Goal: Information Seeking & Learning: Check status

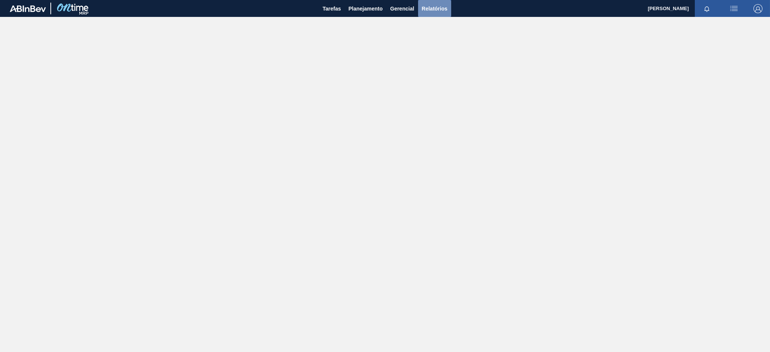
click at [430, 8] on span "Relatórios" at bounding box center [435, 8] width 26 height 9
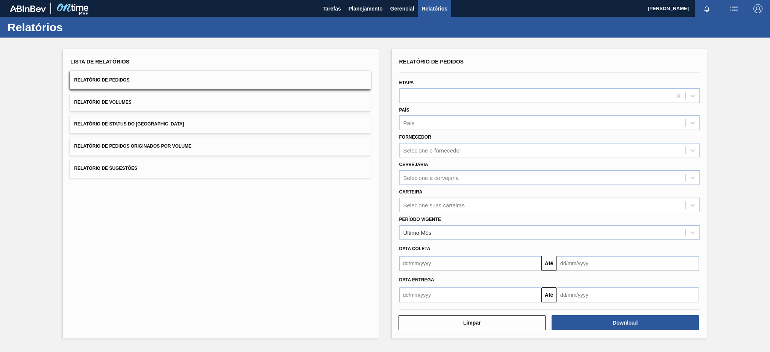
click at [135, 141] on button "Relatório de Pedidos Originados por Volume" at bounding box center [220, 146] width 300 height 18
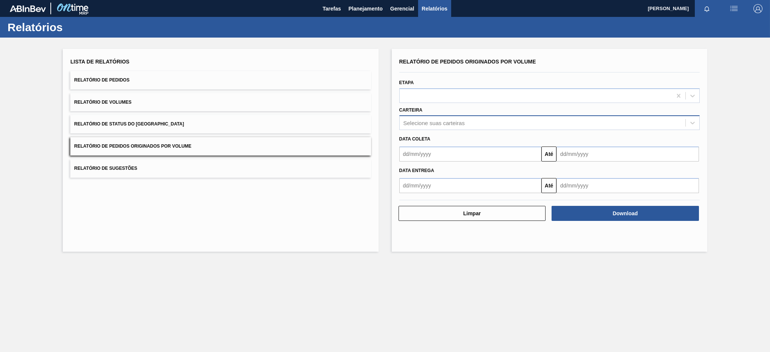
click at [464, 121] on div "Selecione suas carteiras" at bounding box center [434, 123] width 61 height 6
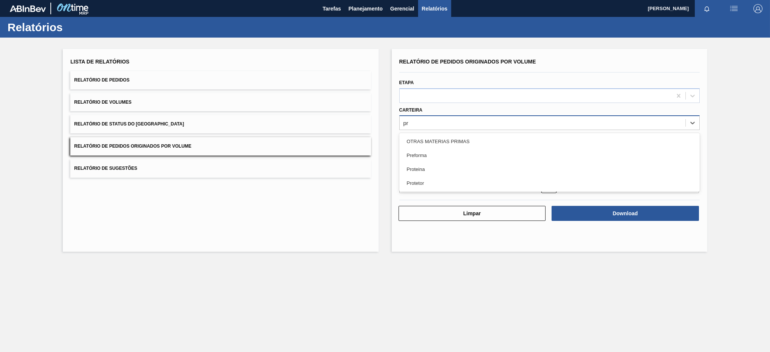
type input "pre"
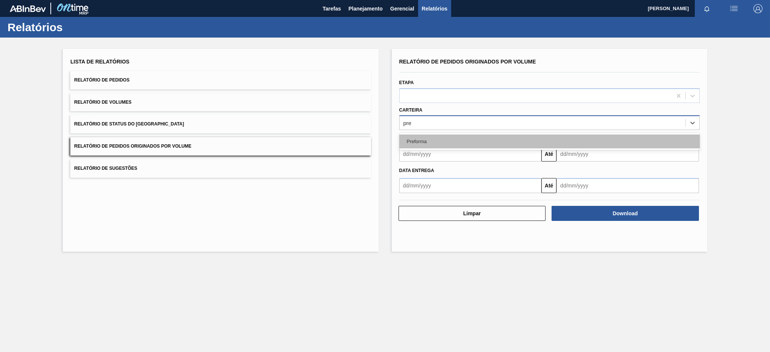
click at [454, 141] on div "Preforma" at bounding box center [549, 142] width 300 height 14
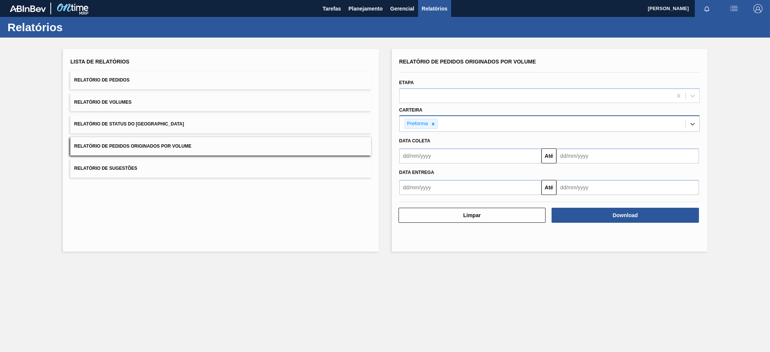
click at [467, 154] on input "text" at bounding box center [470, 156] width 143 height 15
click at [407, 173] on button "Previous Month" at bounding box center [406, 173] width 5 height 5
click at [406, 173] on button "Previous Month" at bounding box center [406, 173] width 5 height 5
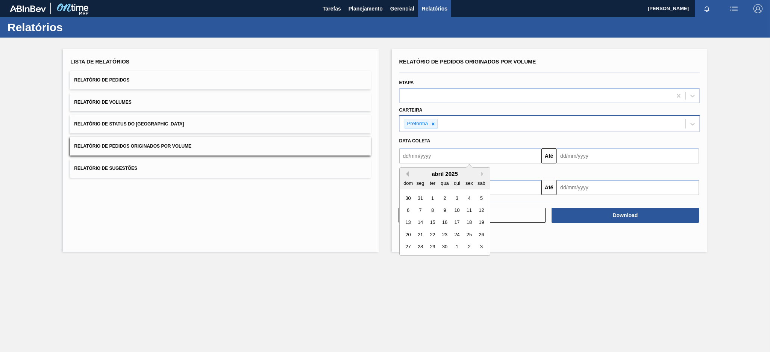
click at [406, 173] on button "Previous Month" at bounding box center [406, 173] width 5 height 5
click at [405, 173] on button "Previous Month" at bounding box center [406, 173] width 5 height 5
click at [443, 196] on div "1" at bounding box center [445, 198] width 10 height 10
type input "[DATE]"
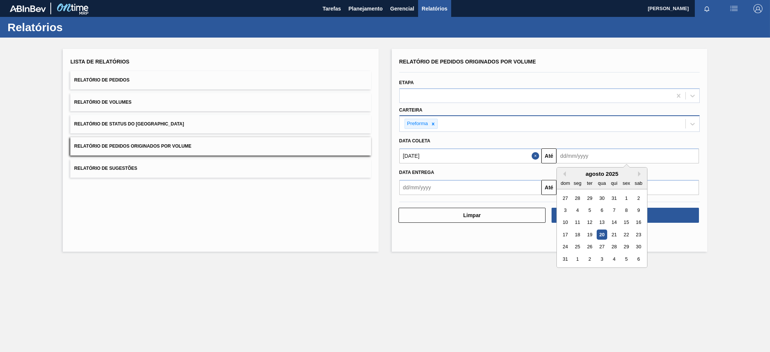
click at [582, 157] on input "text" at bounding box center [628, 156] width 143 height 15
click at [640, 174] on button "Next Month" at bounding box center [640, 173] width 5 height 5
click at [587, 246] on div "30" at bounding box center [590, 247] width 10 height 10
type input "[DATE]"
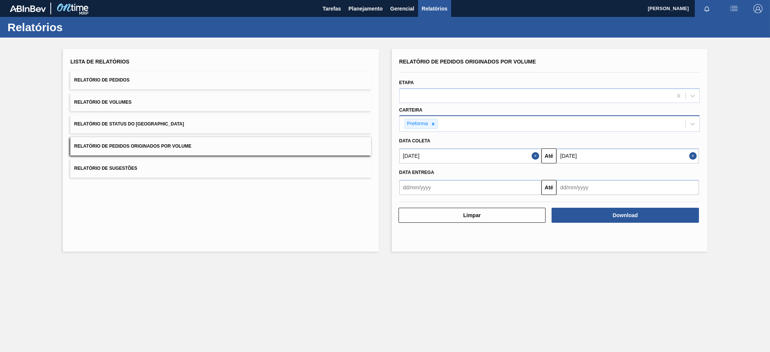
click at [489, 164] on input "text" at bounding box center [470, 156] width 143 height 15
click at [407, 203] on button "Previous Month" at bounding box center [406, 205] width 5 height 5
click at [406, 204] on button "Previous Month" at bounding box center [406, 205] width 5 height 5
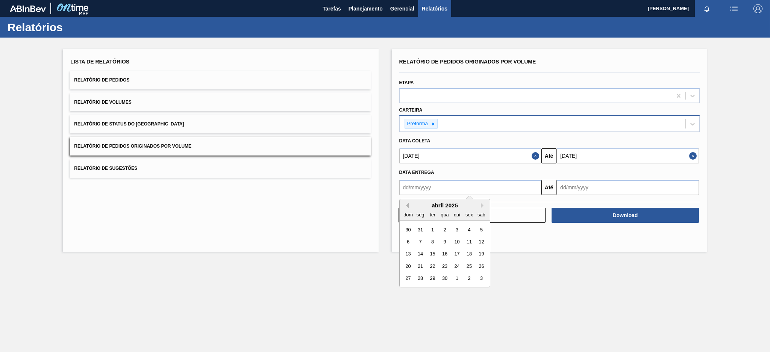
click at [405, 205] on button "Previous Month" at bounding box center [406, 205] width 5 height 5
click at [445, 228] on div "1" at bounding box center [445, 230] width 10 height 10
type input "[DATE]"
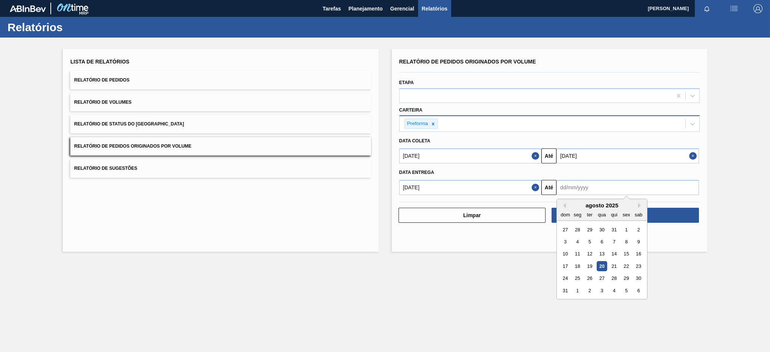
click at [630, 185] on input "text" at bounding box center [628, 187] width 143 height 15
click at [640, 204] on button "Next Month" at bounding box center [640, 205] width 5 height 5
click at [592, 279] on div "30" at bounding box center [590, 278] width 10 height 10
type input "[DATE]"
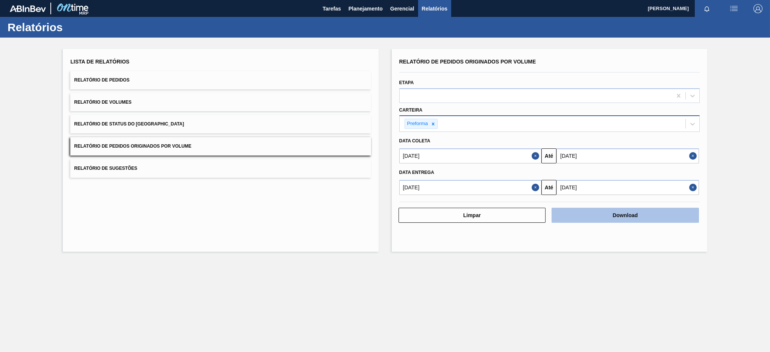
click at [657, 215] on button "Download" at bounding box center [625, 215] width 147 height 15
click at [125, 79] on span "Relatório de Pedidos" at bounding box center [101, 79] width 55 height 5
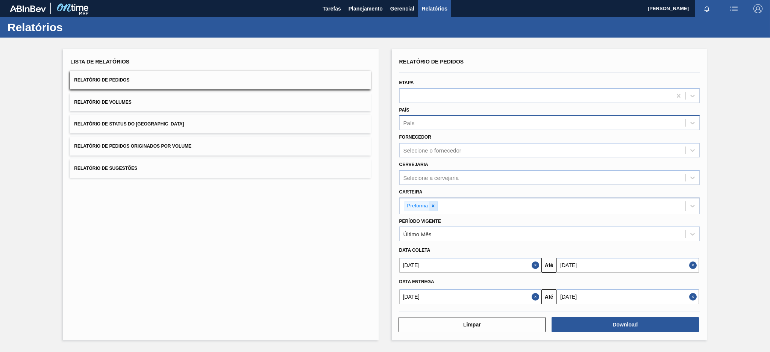
click at [433, 205] on icon at bounding box center [433, 205] width 5 height 5
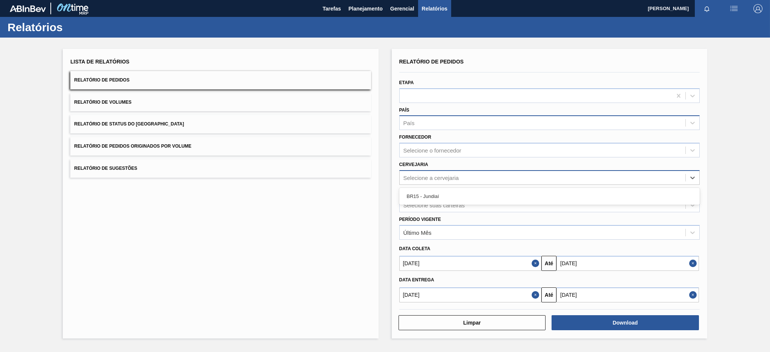
click at [433, 174] on div "Selecione a cervejaria" at bounding box center [432, 177] width 56 height 6
type input "br15"
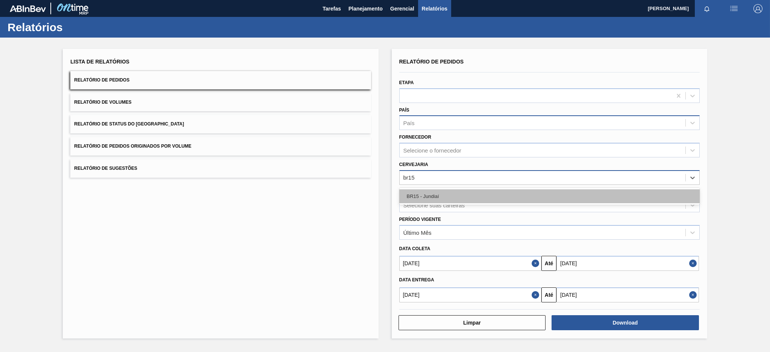
click at [441, 193] on div "BR15 - Jundiaí" at bounding box center [549, 197] width 300 height 14
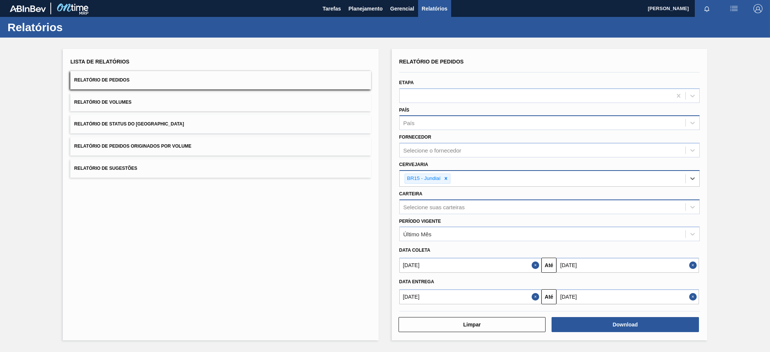
click at [533, 264] on button "Close" at bounding box center [537, 265] width 10 height 15
click at [534, 299] on button "Close" at bounding box center [537, 297] width 10 height 15
click at [516, 262] on input "text" at bounding box center [470, 265] width 143 height 15
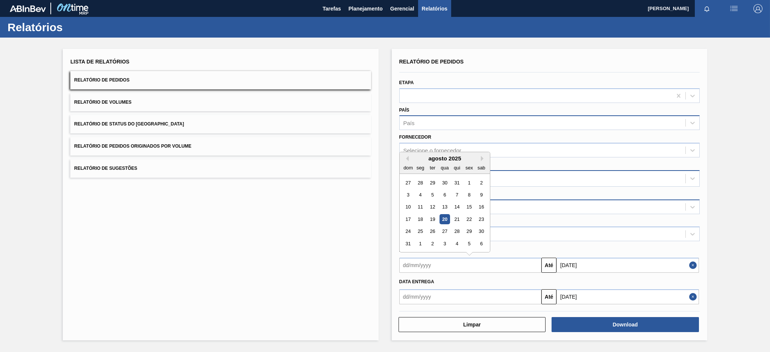
click at [445, 216] on div "20" at bounding box center [445, 219] width 10 height 10
type input "[DATE]"
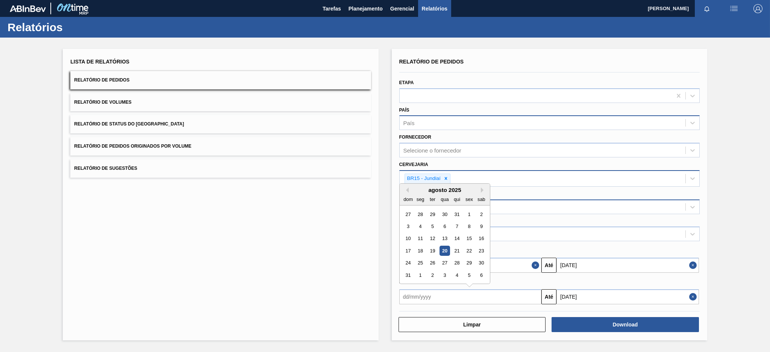
click at [526, 299] on input "text" at bounding box center [470, 297] width 143 height 15
click at [447, 247] on div "20" at bounding box center [445, 251] width 10 height 10
type input "[DATE]"
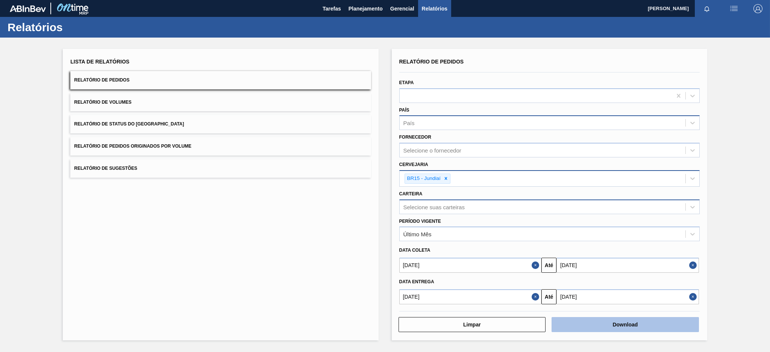
click at [604, 328] on button "Download" at bounding box center [625, 324] width 147 height 15
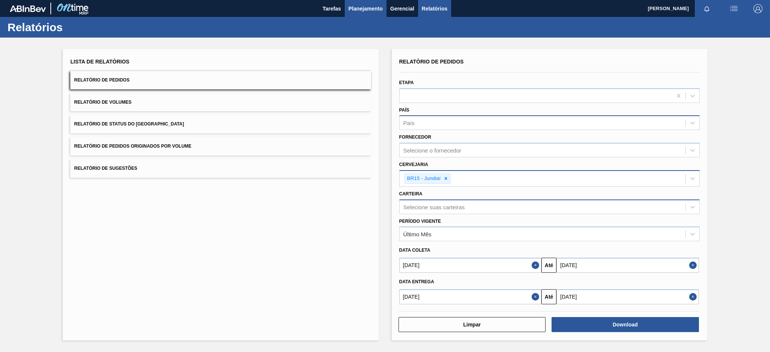
click at [370, 11] on span "Planejamento" at bounding box center [366, 8] width 34 height 9
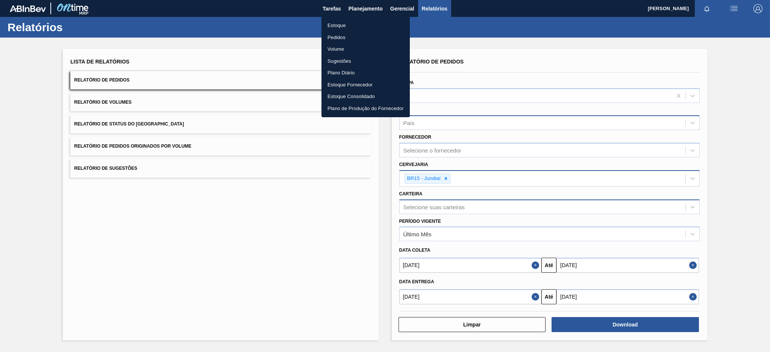
click at [368, 27] on li "Estoque" at bounding box center [366, 26] width 88 height 12
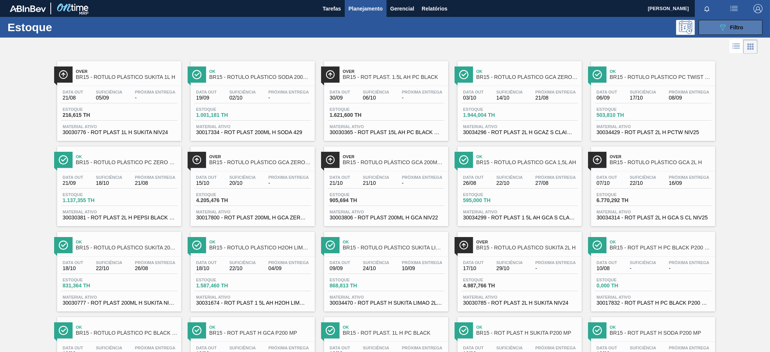
click at [715, 27] on button "089F7B8B-B2A5-4AFE-B5C0-19BA573D28AC Filtro" at bounding box center [731, 27] width 64 height 15
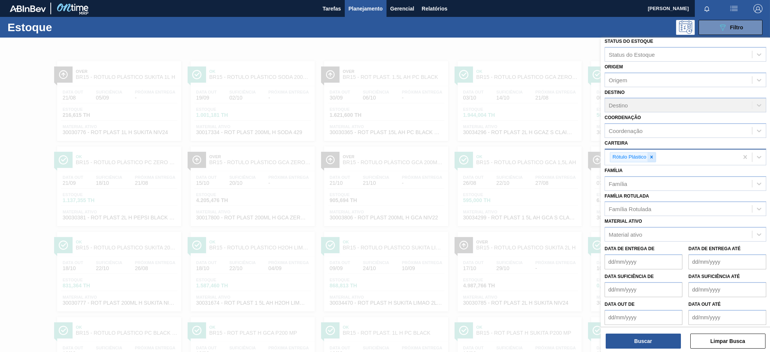
click at [654, 156] on icon at bounding box center [651, 157] width 5 height 5
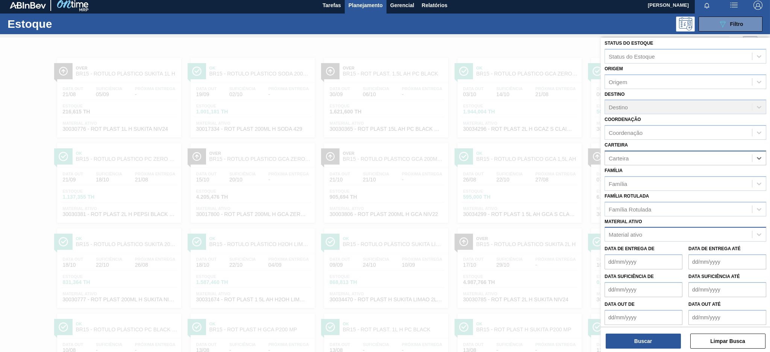
click at [640, 232] on div "Material ativo" at bounding box center [625, 235] width 33 height 6
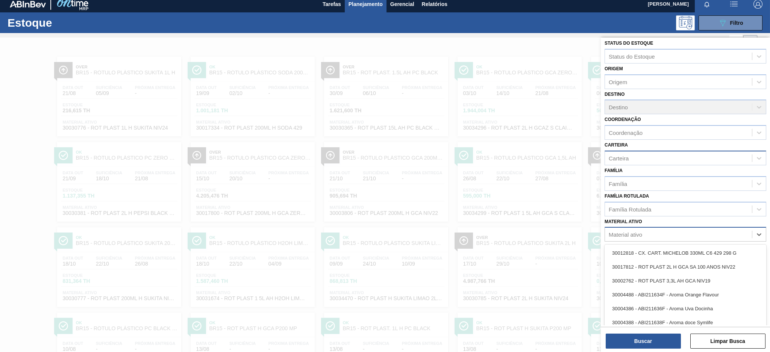
paste ativo "30003582"
type ativo "30003582"
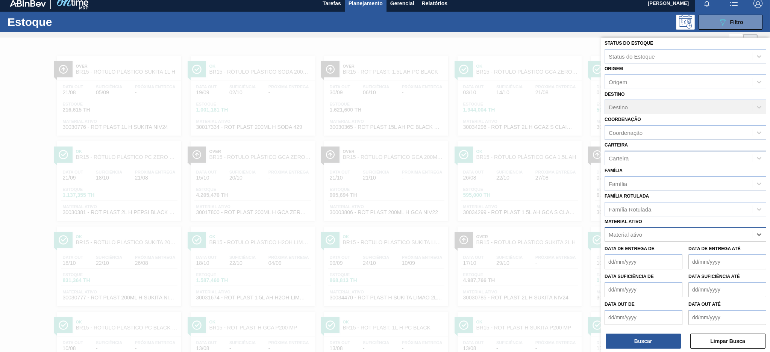
click at [648, 231] on div "Material ativo" at bounding box center [678, 234] width 147 height 11
paste ativo "30003582"
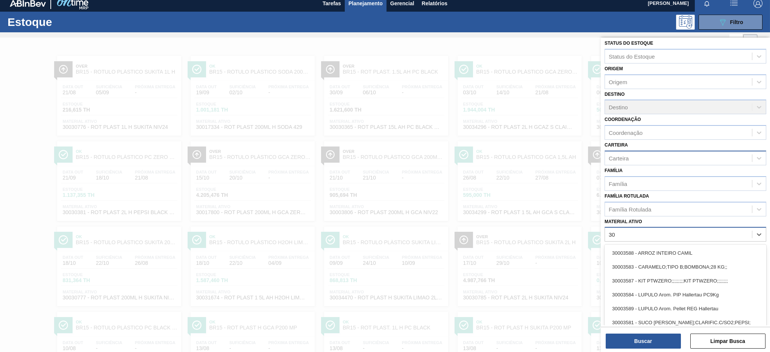
type ativo "3"
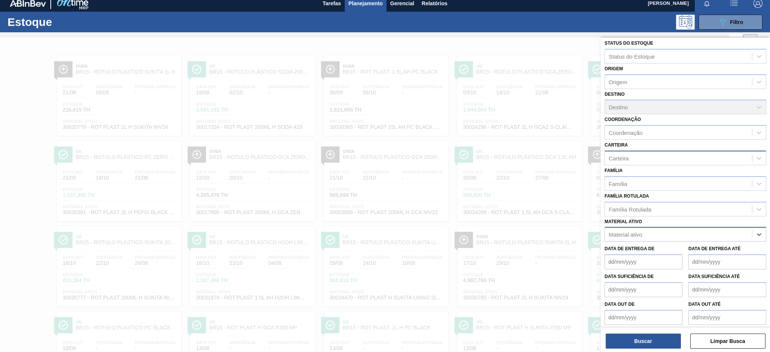
click at [665, 233] on div "Material ativo" at bounding box center [678, 234] width 147 height 11
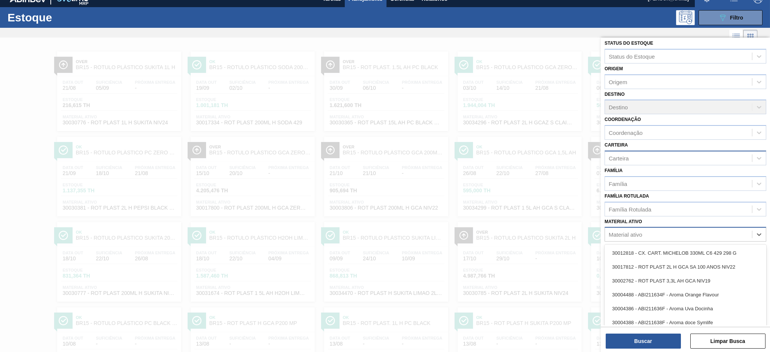
scroll to position [11, 0]
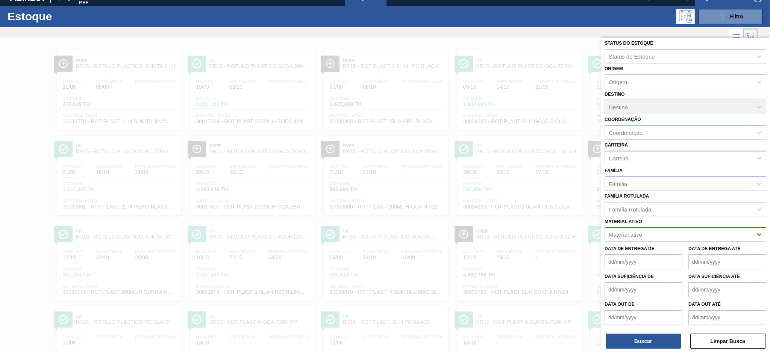
click at [648, 231] on div "Material ativo" at bounding box center [678, 234] width 147 height 11
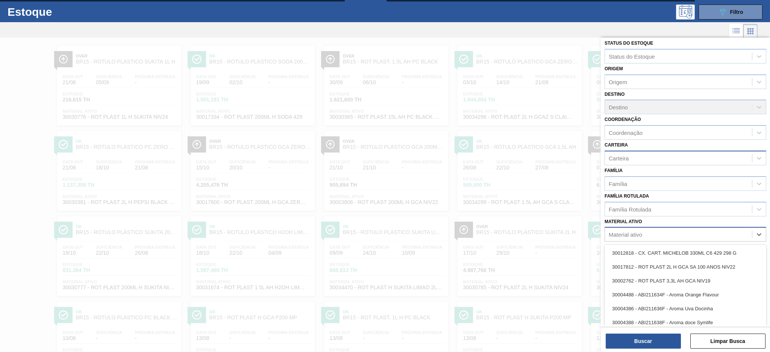
paste ativo "30003355"
type ativo "30003355"
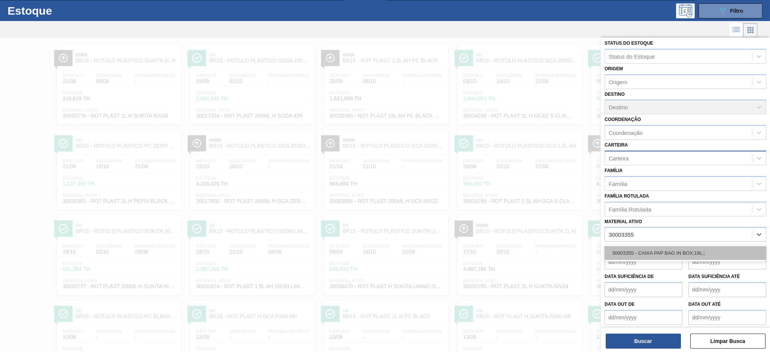
click at [651, 253] on div "30003355 - CAIXA PAP BAG IN BOX;18L;;" at bounding box center [686, 253] width 162 height 14
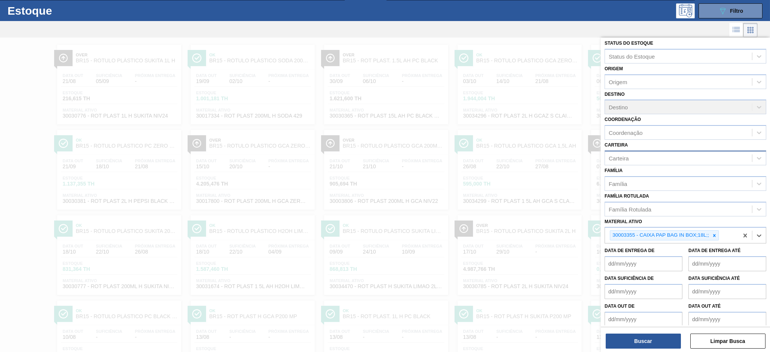
paste ativo "30004716"
type ativo "30004716"
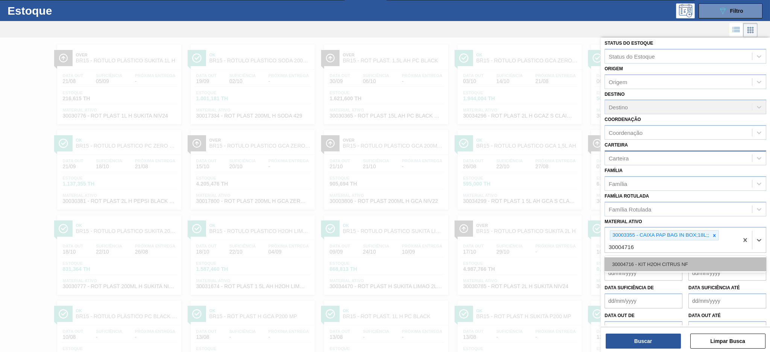
click at [688, 263] on div "30004716 - KIT H2OH CITRUS NF" at bounding box center [686, 265] width 162 height 14
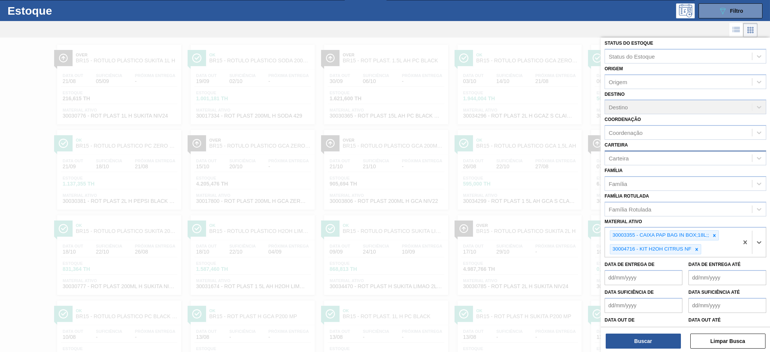
paste ativo "30006636"
type ativo "30006636"
click at [694, 270] on div "30006636 - KIT PEPSI COLA ZERO BIB NF" at bounding box center [686, 269] width 162 height 14
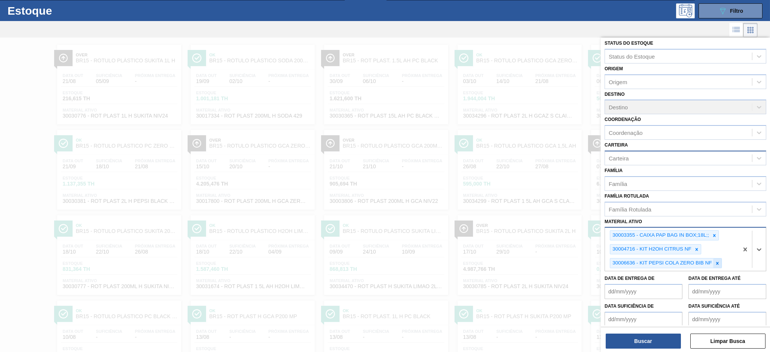
paste ativo "30002825"
type ativo "30002825"
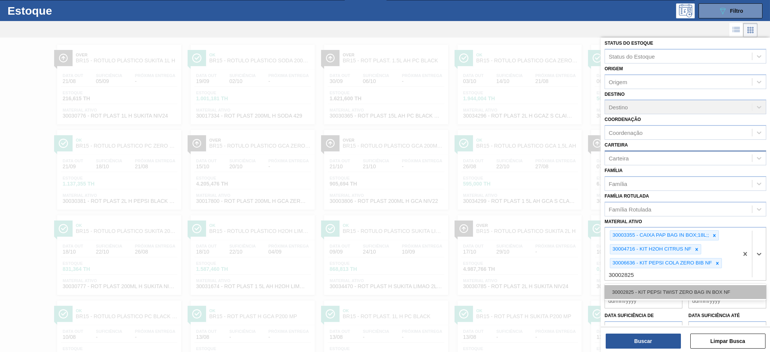
click at [682, 287] on div "30002825 - KIT PEPSI TWIST ZERO BAG IN BOX NF" at bounding box center [686, 292] width 162 height 14
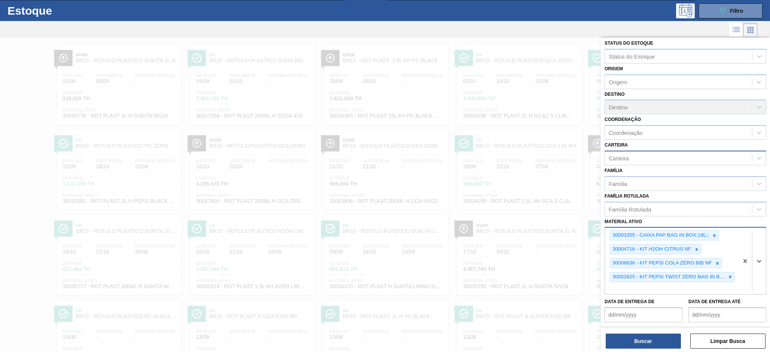
paste ativo "30029013"
type ativo "30029013"
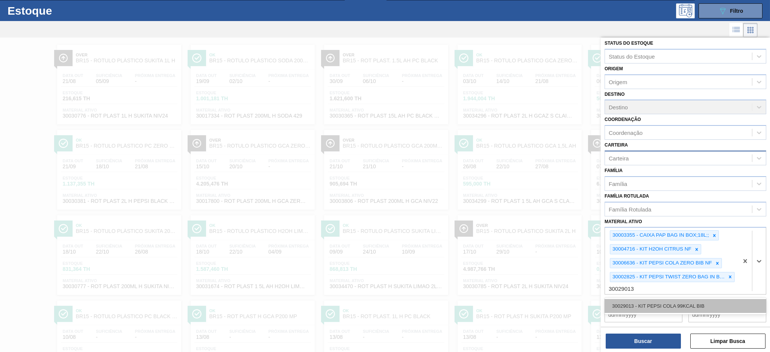
click at [689, 301] on div "30029013 - KIT PEPSI COLA 99KCAL BIB" at bounding box center [686, 306] width 162 height 14
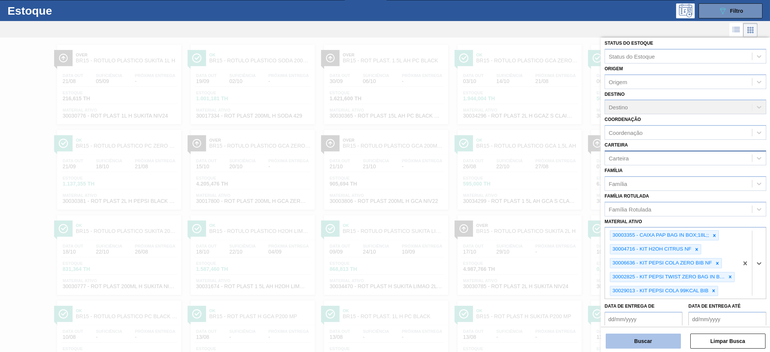
click at [662, 341] on button "Buscar" at bounding box center [643, 341] width 75 height 15
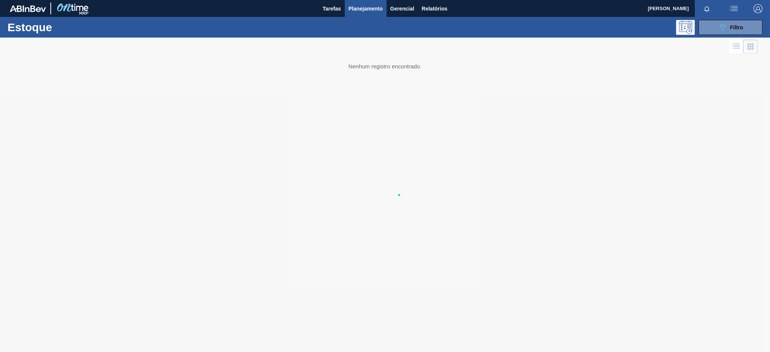
scroll to position [0, 0]
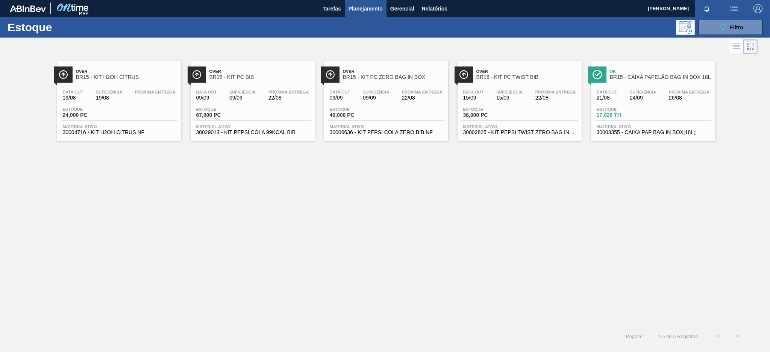
click at [115, 75] on span "BR15 - KIT H2OH CITRUS" at bounding box center [127, 77] width 102 height 6
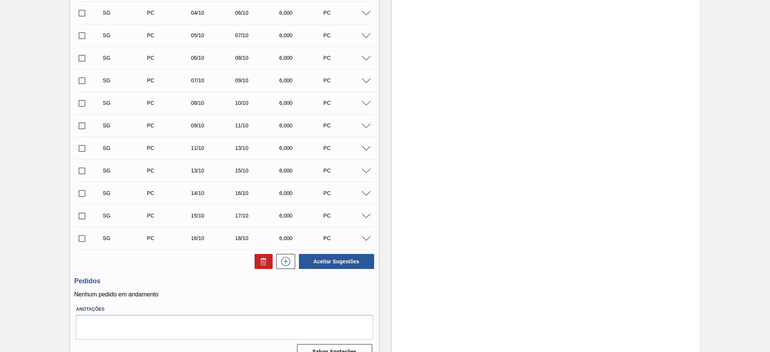
scroll to position [414, 0]
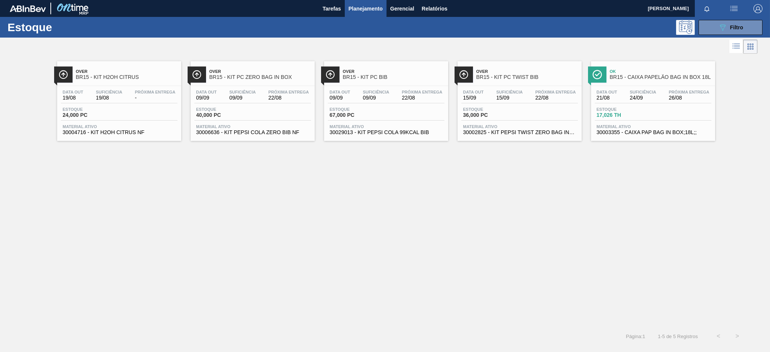
click at [260, 88] on div "Data [DATE] Suficiência 09/09 Próxima Entrega 22/08 Estoque 40,000 PC Material …" at bounding box center [253, 111] width 124 height 51
click at [419, 97] on span "22/08" at bounding box center [422, 98] width 41 height 6
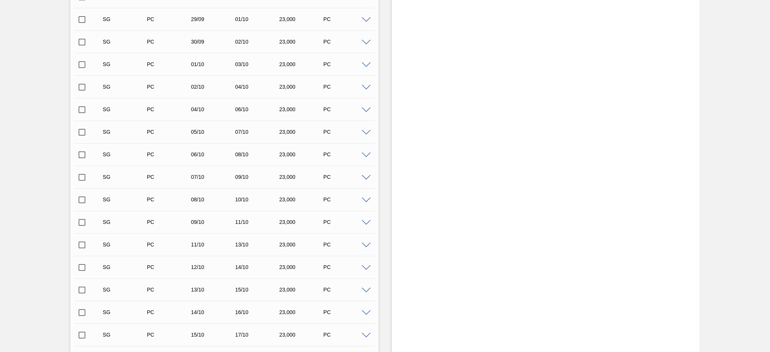
scroll to position [540, 0]
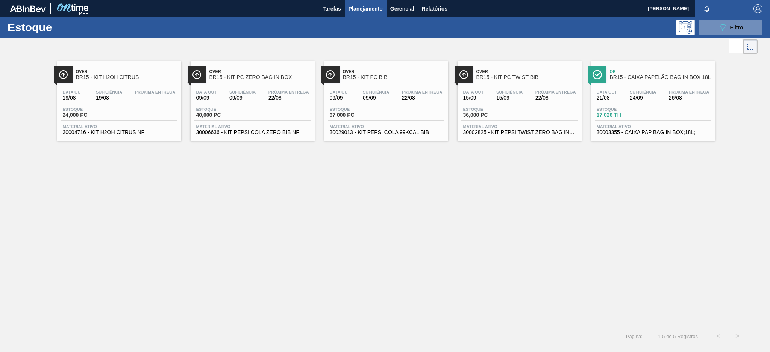
click at [546, 102] on div "Data [DATE] Suficiência 15/09 Próxima Entrega 22/08" at bounding box center [519, 97] width 117 height 14
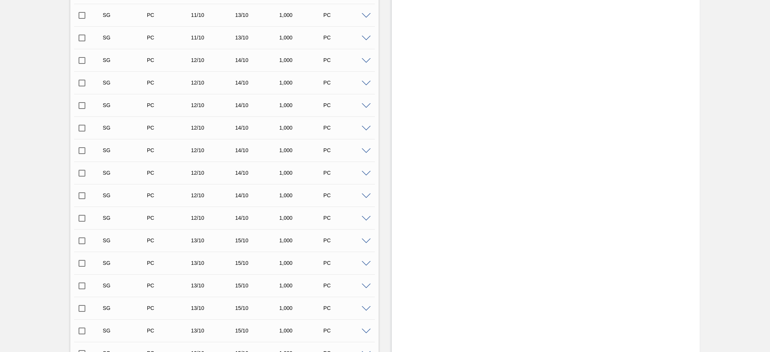
scroll to position [617, 0]
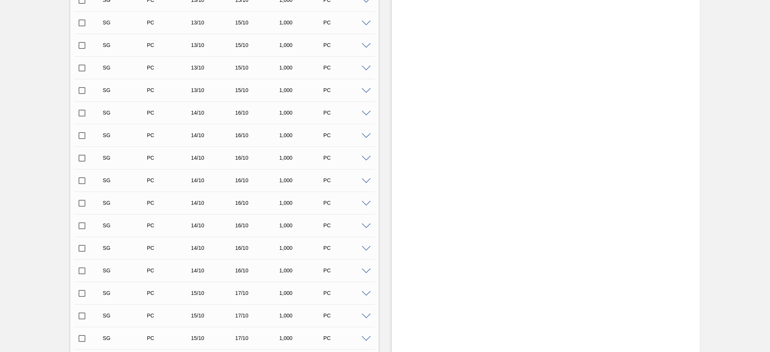
click at [769, 316] on div "Aguardando Faturamento BR15 - KIT PC TWIST BIB Unidade Jundiaí PE MIN 0,000 PC …" at bounding box center [385, 97] width 770 height 1352
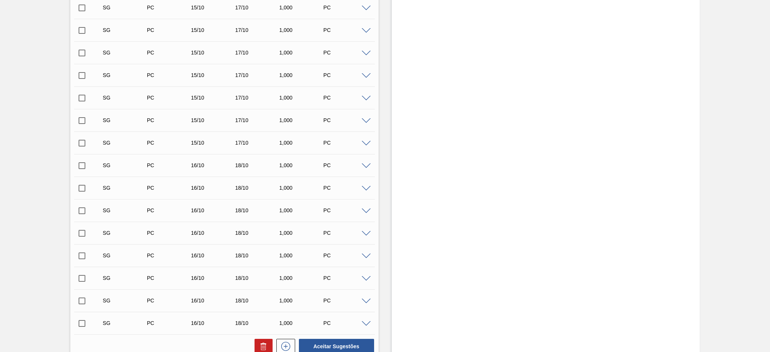
scroll to position [1036, 0]
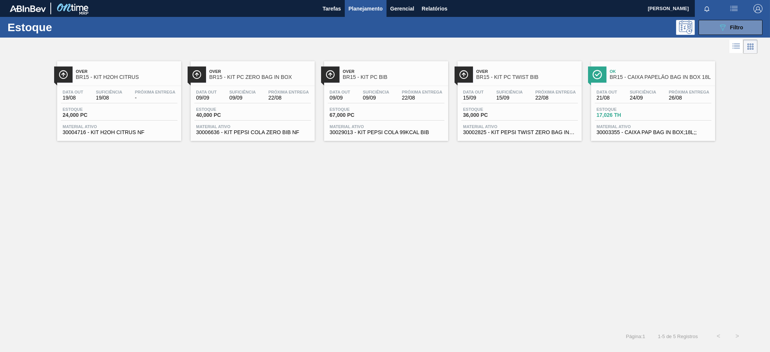
click at [632, 72] on span "Ok" at bounding box center [661, 71] width 102 height 5
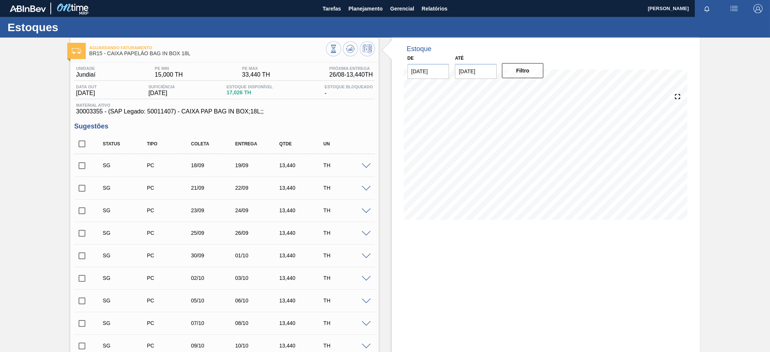
scroll to position [200, 0]
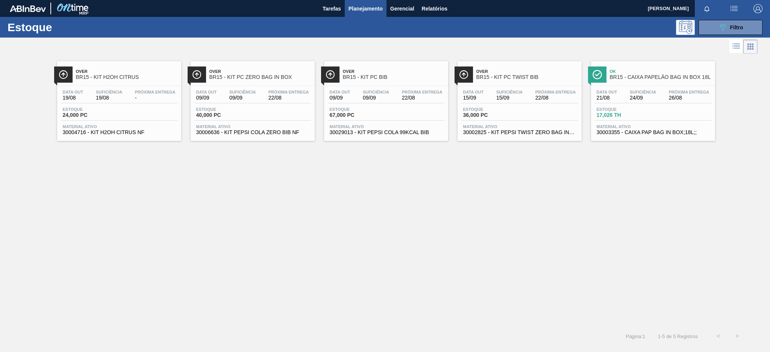
click at [103, 108] on span "Estoque" at bounding box center [89, 109] width 53 height 5
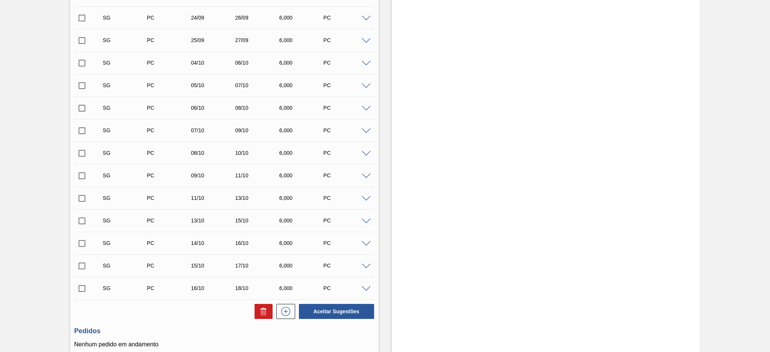
scroll to position [414, 0]
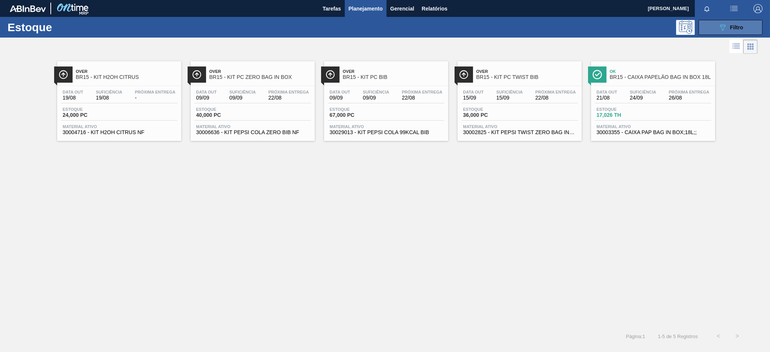
click at [711, 30] on button "089F7B8B-B2A5-4AFE-B5C0-19BA573D28AC Filtro" at bounding box center [731, 27] width 64 height 15
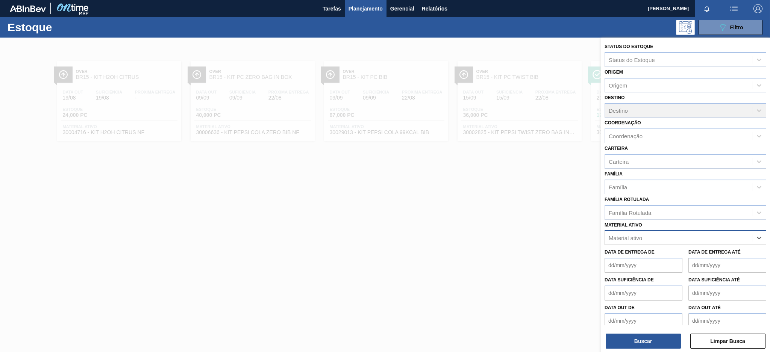
paste ativo "30011084"
type ativo "30011084"
click at [676, 253] on div "30011084 - FILME CONT LISO 740X45 MICRAS" at bounding box center [686, 257] width 162 height 14
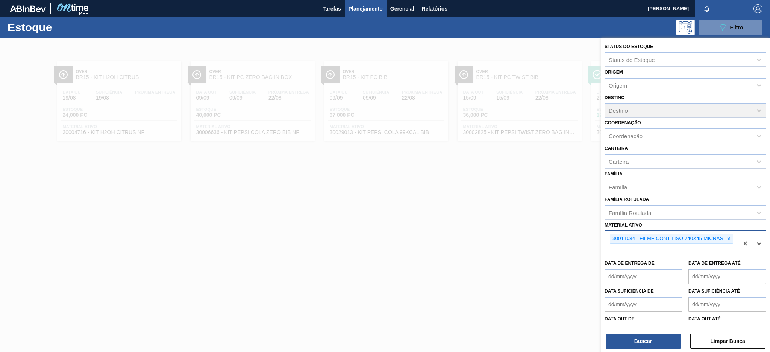
paste ativo "30003071"
type ativo "30003071"
click at [677, 267] on div "30003071 - FILME CONT LISO 800X60 MICRAS" at bounding box center [686, 268] width 162 height 14
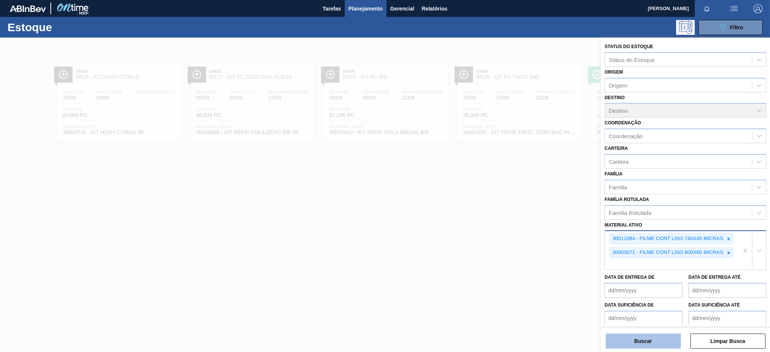
click at [658, 340] on button "Buscar" at bounding box center [643, 341] width 75 height 15
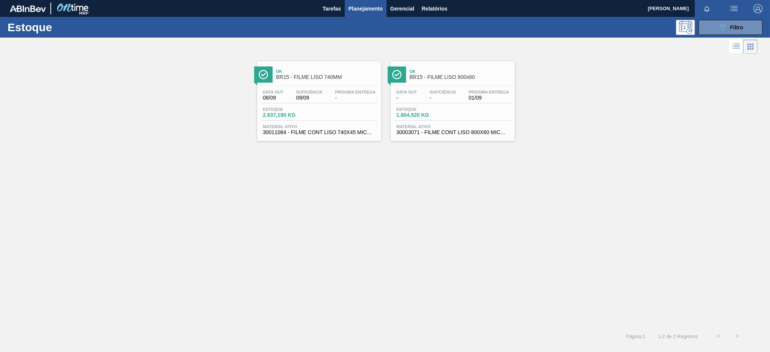
click at [330, 114] on div "Estoque 2.837,190 KG" at bounding box center [319, 114] width 117 height 14
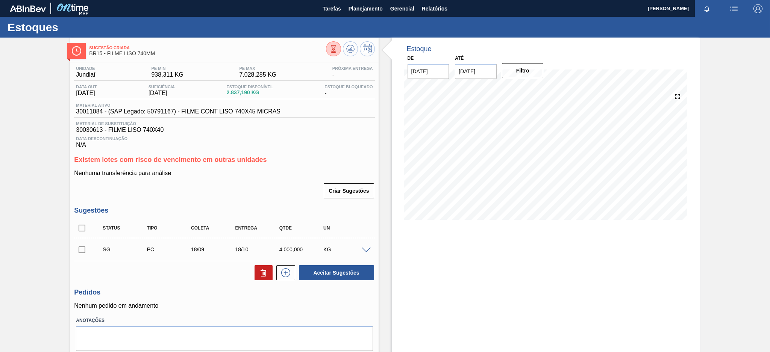
scroll to position [25, 0]
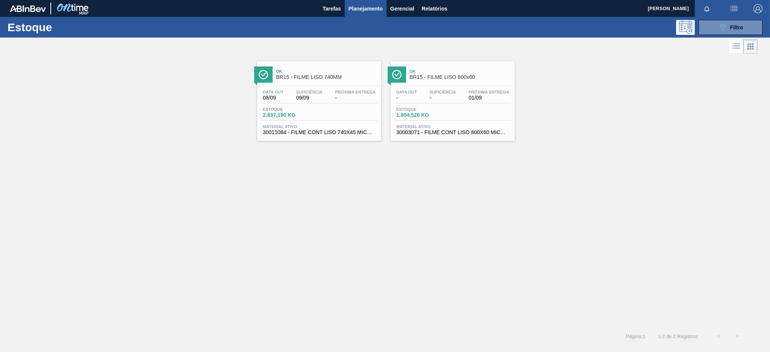
click at [464, 75] on span "BR15 - FILME LISO 800x60" at bounding box center [461, 77] width 102 height 6
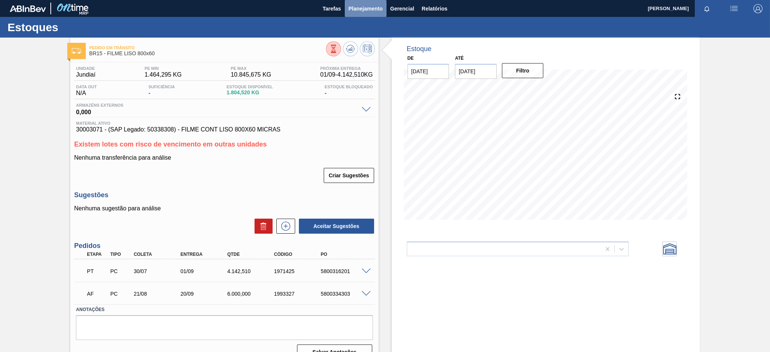
click at [369, 5] on span "Planejamento" at bounding box center [366, 8] width 34 height 9
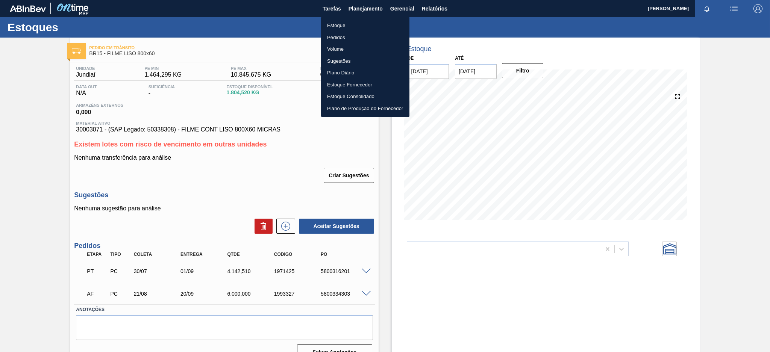
click at [339, 21] on li "Estoque" at bounding box center [365, 26] width 88 height 12
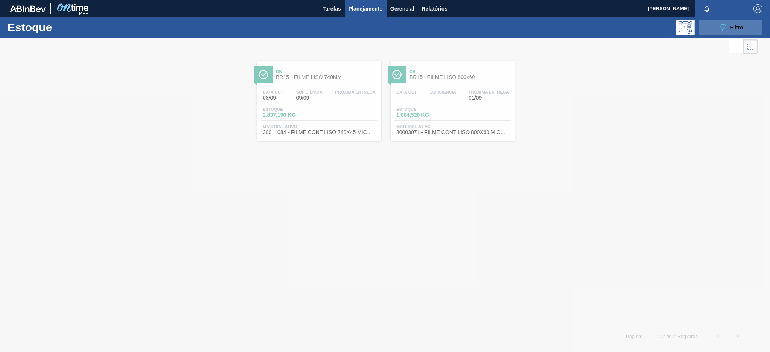
click at [743, 23] on button "089F7B8B-B2A5-4AFE-B5C0-19BA573D28AC Filtro" at bounding box center [731, 27] width 64 height 15
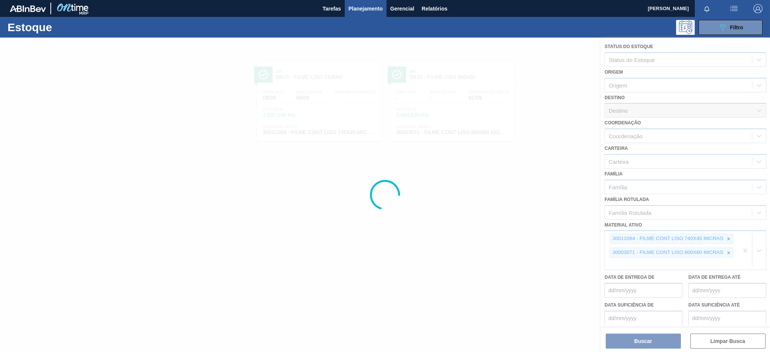
click at [745, 247] on div at bounding box center [385, 195] width 770 height 315
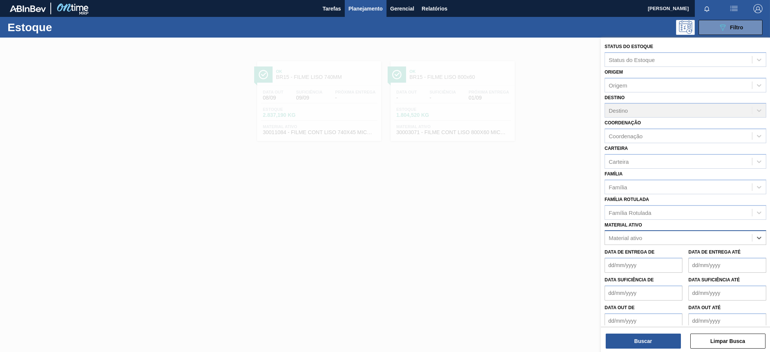
paste ativo "30004536"
type ativo "30004536"
click at [665, 250] on div "30004536 - TAMPA PLAST INJECAP GCA S/LINER" at bounding box center [686, 257] width 162 height 14
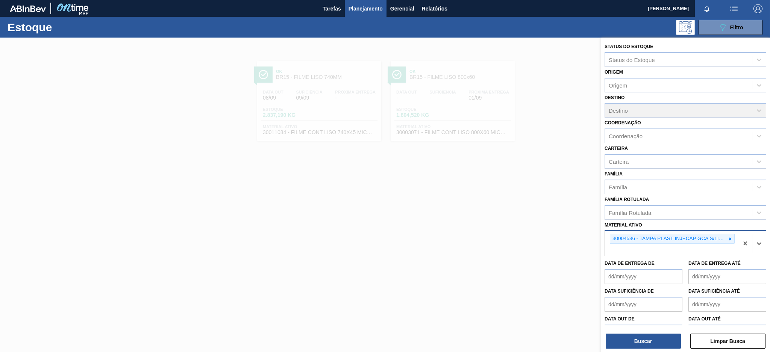
paste ativo "30034089"
type ativo "30034089"
click at [677, 270] on div "30034089 - TAMPA PLAST INJECAP H2OH CITRUS S/LINER" at bounding box center [686, 268] width 162 height 14
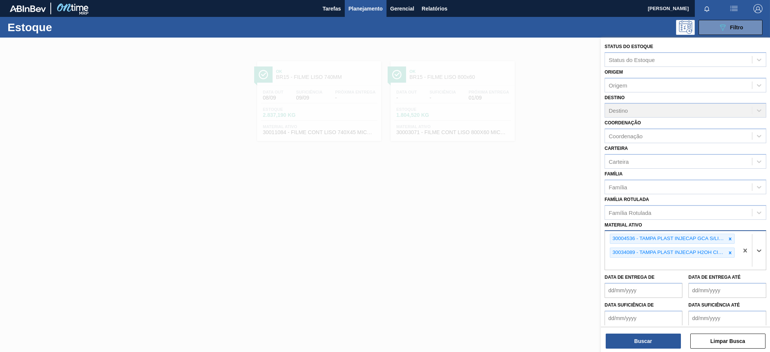
paste ativo "30030646"
type ativo "30030646"
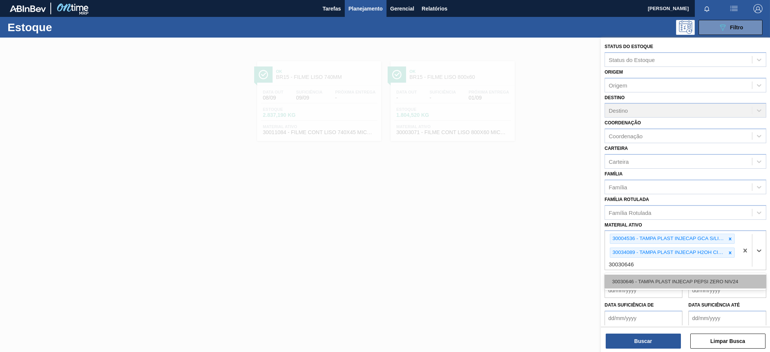
click at [681, 277] on div "30030646 - TAMPA PLAST INJECAP PEPSI ZERO NIV24" at bounding box center [686, 282] width 162 height 14
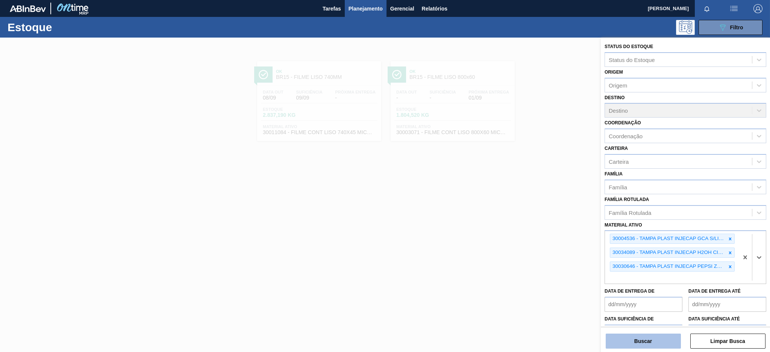
click at [644, 340] on button "Buscar" at bounding box center [643, 341] width 75 height 15
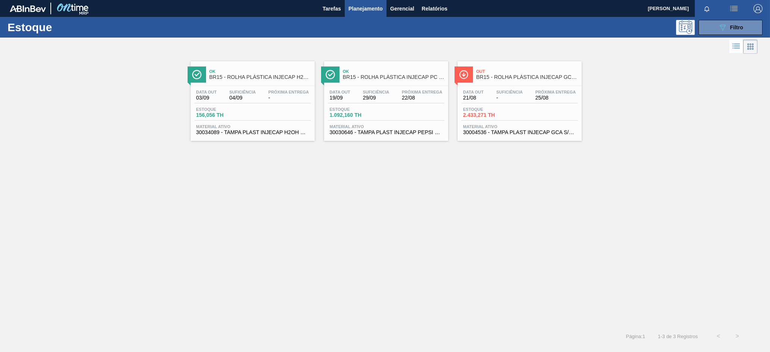
click at [262, 105] on div "Data [DATE] Suficiência 04/09 Próxima Entrega - Estoque 156,056 TH Material ati…" at bounding box center [253, 111] width 124 height 51
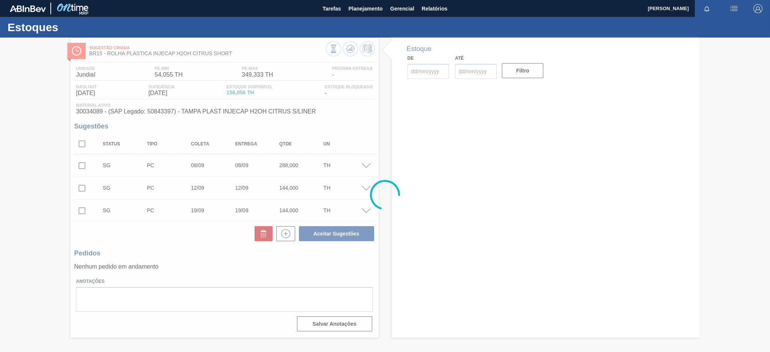
type input "[DATE]"
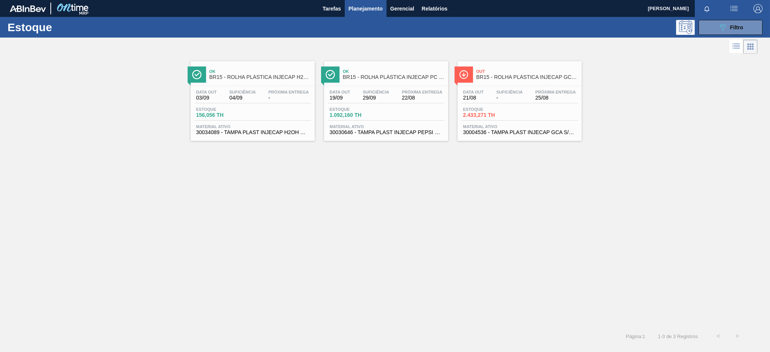
click at [408, 117] on div "Estoque 1.092,160 TH" at bounding box center [386, 114] width 117 height 14
click at [411, 104] on div "Data [DATE] Suficiência 29/09 Próxima Entrega 22/08 Estoque 1.092,160 TH Materi…" at bounding box center [386, 111] width 124 height 51
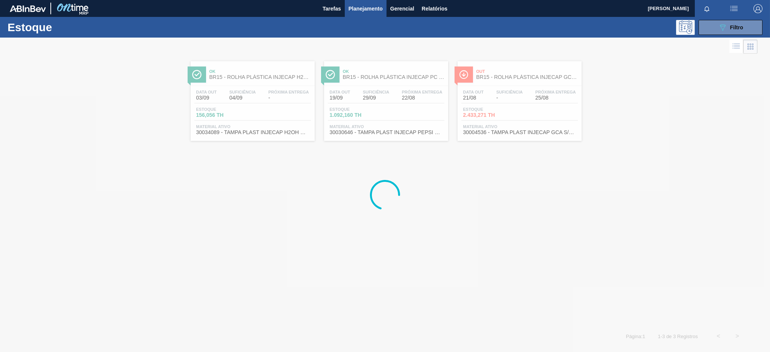
click at [497, 82] on div at bounding box center [385, 195] width 770 height 315
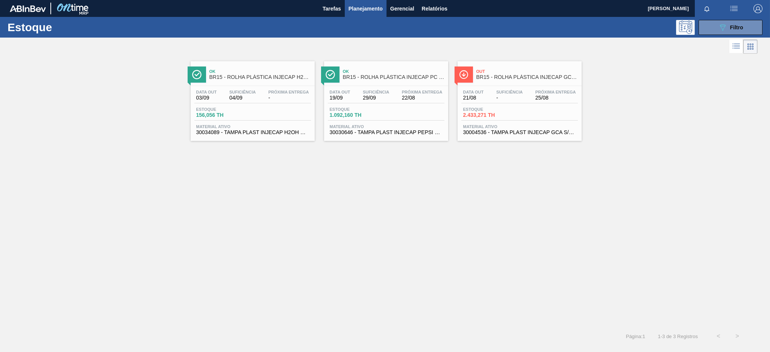
click at [522, 82] on div "Out BR15 - ROLHA PLÁSTICA INJECAP GCA SHORT" at bounding box center [527, 74] width 102 height 17
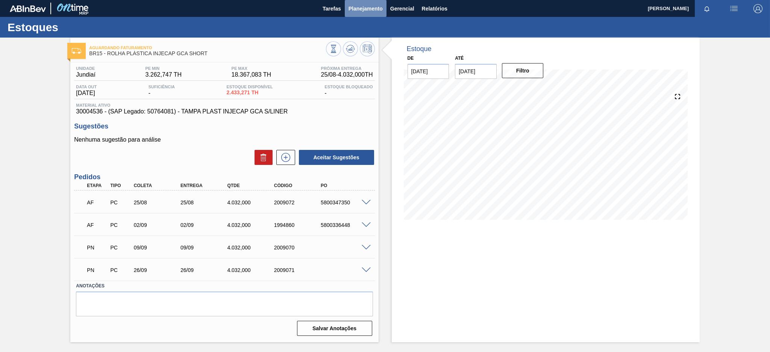
click at [355, 14] on button "Planejamento" at bounding box center [366, 8] width 42 height 17
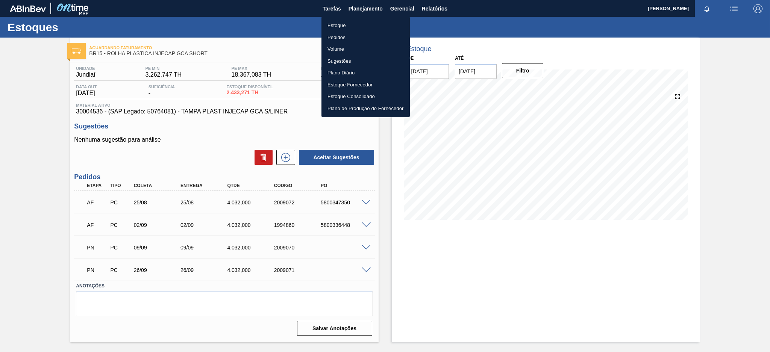
click at [354, 23] on li "Estoque" at bounding box center [366, 26] width 88 height 12
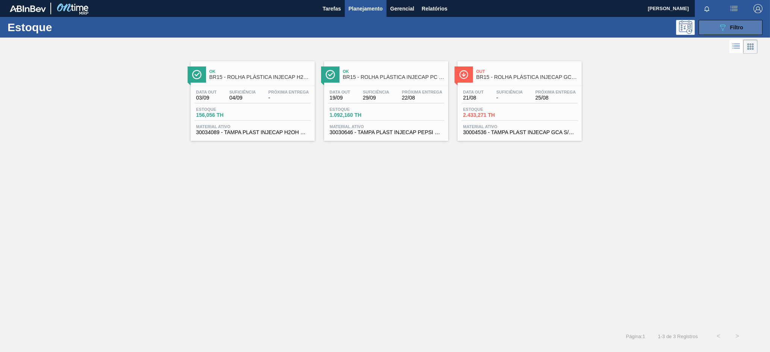
click at [736, 28] on span "Filtro" at bounding box center [736, 27] width 13 height 6
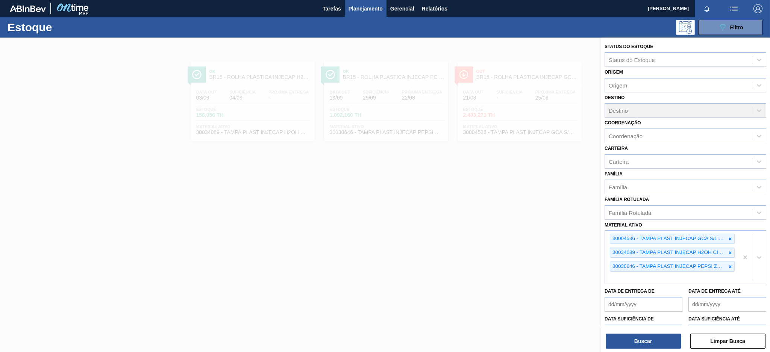
click at [546, 206] on div at bounding box center [385, 214] width 770 height 352
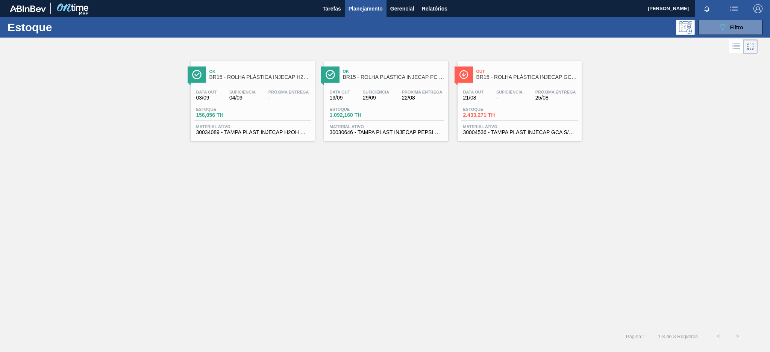
click at [528, 102] on div "Data [DATE] Suficiência - Próxima Entrega 25/08" at bounding box center [519, 97] width 117 height 14
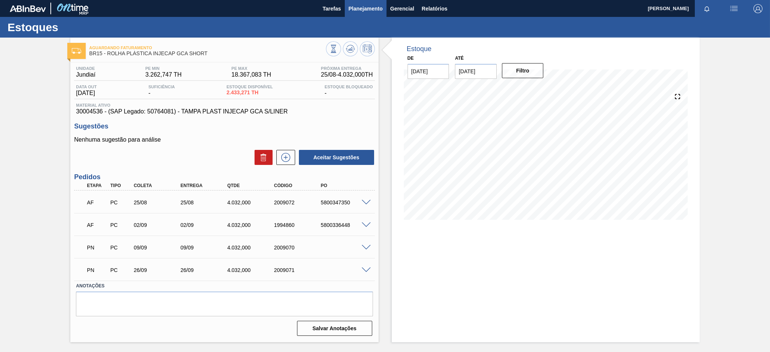
click at [373, 9] on span "Planejamento" at bounding box center [366, 8] width 34 height 9
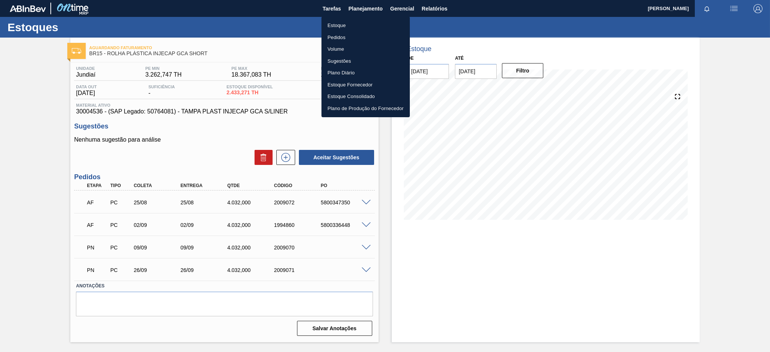
click at [349, 25] on li "Estoque" at bounding box center [366, 26] width 88 height 12
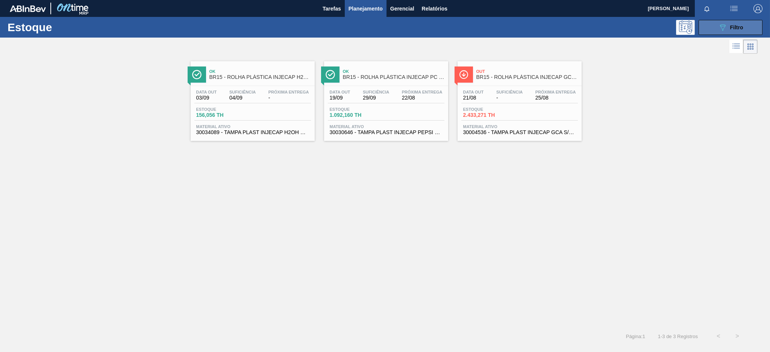
click at [715, 27] on button "089F7B8B-B2A5-4AFE-B5C0-19BA573D28AC Filtro" at bounding box center [731, 27] width 64 height 15
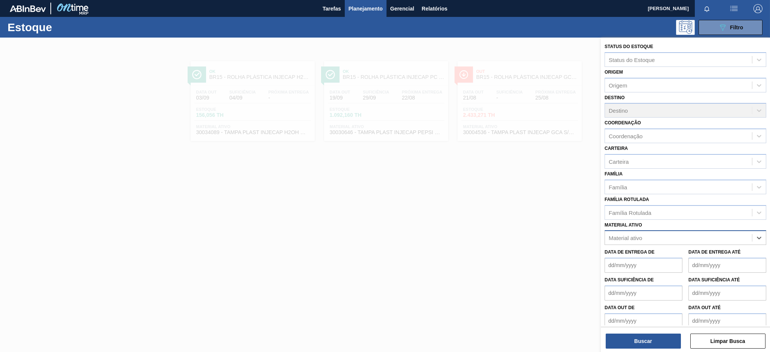
paste ativo "30031269"
type ativo "30031269"
click at [673, 257] on div "30031269 - ROT PLAST 2L H GCA S/CLAIM REC NIV22" at bounding box center [686, 257] width 162 height 14
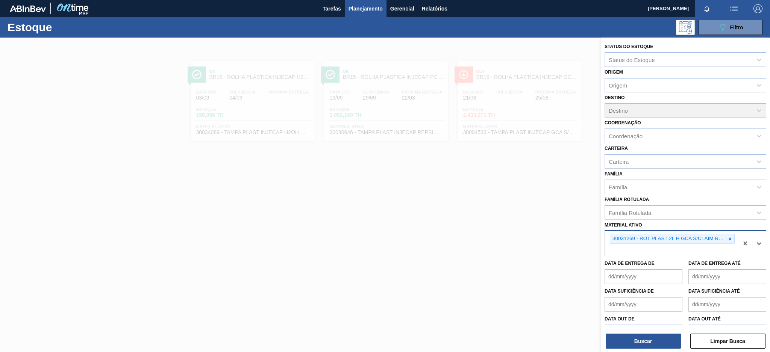
paste ativo "30003823"
type ativo "30003823"
click at [661, 267] on div "30003823 - ROT PLAST 1,5L AH GCA NIV22" at bounding box center [686, 268] width 162 height 14
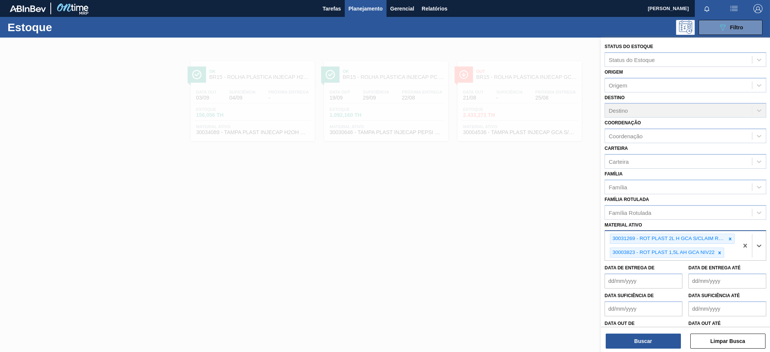
paste ativo "30017801"
type ativo "30017801"
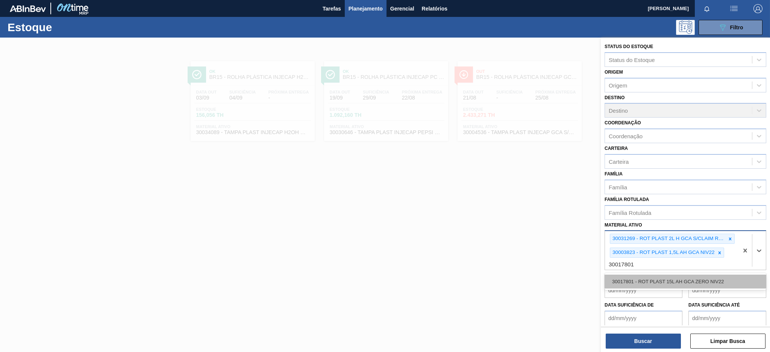
click at [693, 282] on div "30017801 - ROT PLAST 15L AH GCA ZERO NIV22" at bounding box center [686, 282] width 162 height 14
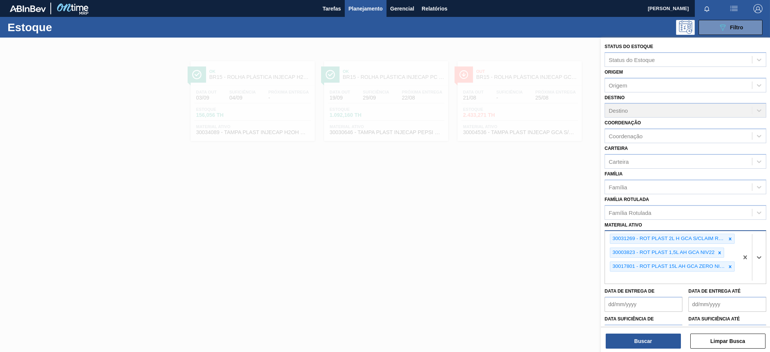
paste ativo "30003816"
type ativo "30003816"
click at [700, 289] on div "30003816 - ROTULO PLAST. GCA 1L AH 2PACK1L NIV22" at bounding box center [686, 296] width 162 height 14
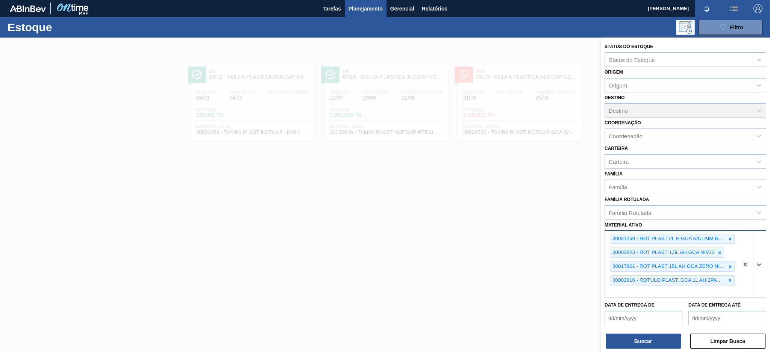
paste ativo "30030381"
type ativo "30030381"
click at [671, 306] on div "30030381 - ROT PLAST 2L H PEPSI BLACK NIV24" at bounding box center [686, 310] width 162 height 14
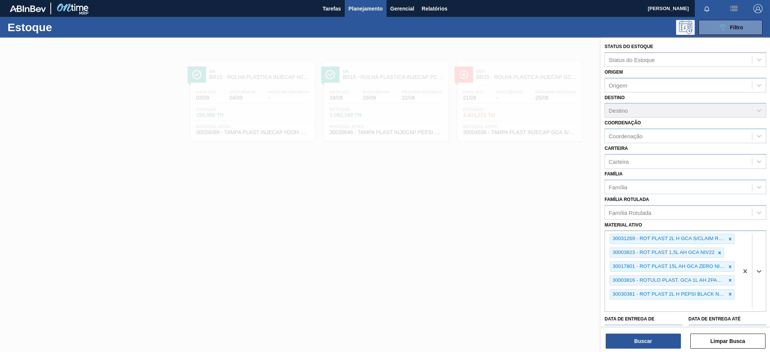
paste ativo "30034318"
type ativo "30034318"
click at [696, 319] on div "30034318 - ROT PLAST 15L AH GCA ZERO S CL NIV25" at bounding box center [686, 324] width 162 height 14
paste ativo "30034299"
type ativo "30034299"
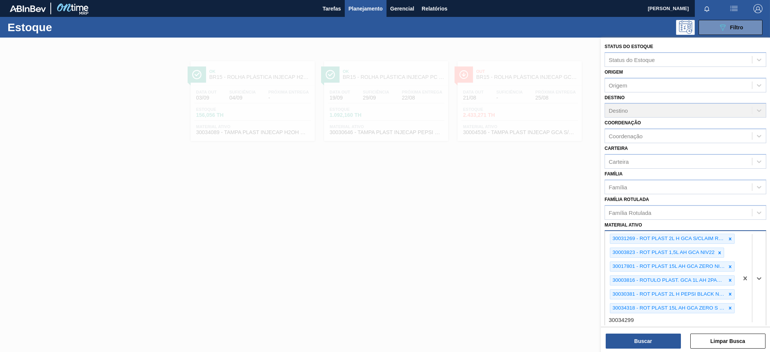
scroll to position [50, 0]
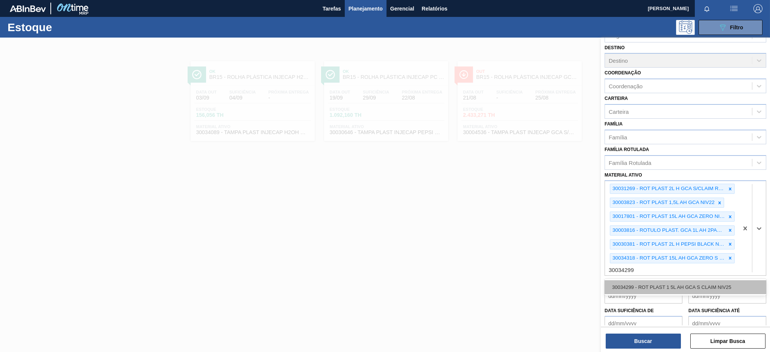
click at [681, 286] on div "30034299 - ROT PLAST 1 5L AH GCA S CLAIM NIV25" at bounding box center [686, 288] width 162 height 14
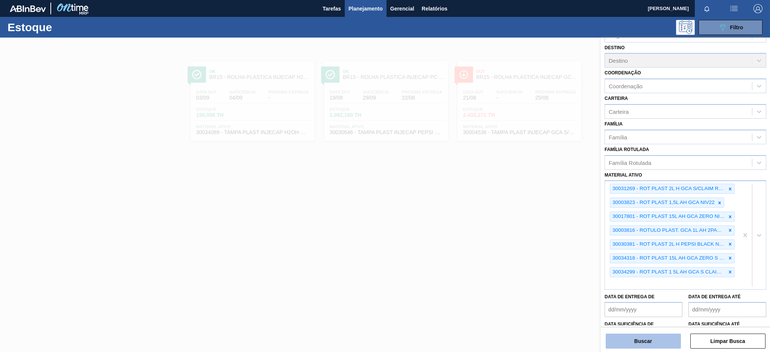
click at [667, 343] on button "Buscar" at bounding box center [643, 341] width 75 height 15
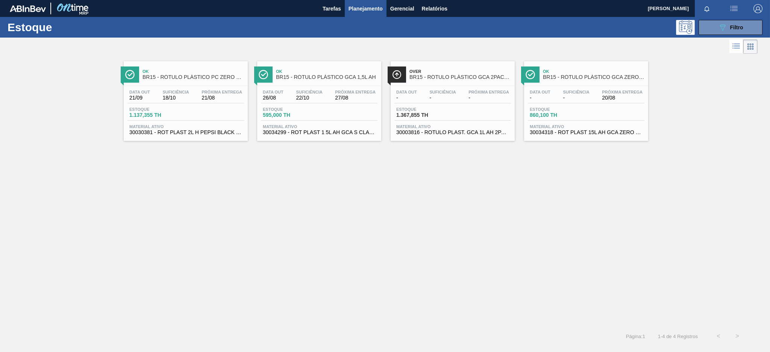
click at [167, 107] on span "Estoque" at bounding box center [155, 109] width 53 height 5
click at [349, 77] on span "BR15 - RÓTULO PLÁSTICO GCA 1,5L AH" at bounding box center [327, 77] width 102 height 6
click at [458, 78] on span "BR15 - RÓTULO PLÁSTICO GCA 2PACK1L AH" at bounding box center [461, 77] width 102 height 6
click at [597, 91] on div "Data out - Suficiência - Próxima Entrega 20/08" at bounding box center [586, 97] width 117 height 14
drag, startPoint x: 720, startPoint y: 34, endPoint x: 720, endPoint y: 30, distance: 4.5
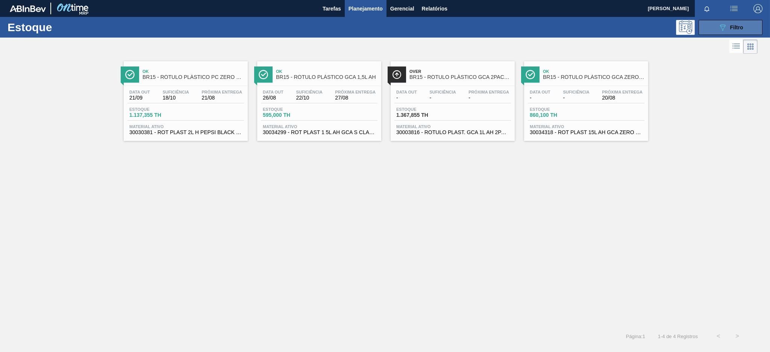
click at [720, 33] on button "089F7B8B-B2A5-4AFE-B5C0-19BA573D28AC Filtro" at bounding box center [731, 27] width 64 height 15
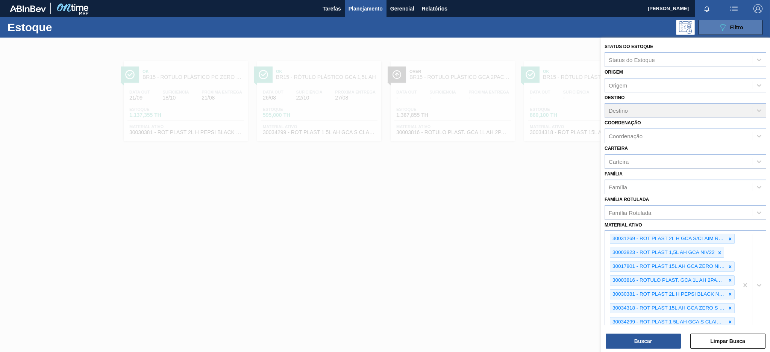
click at [720, 30] on icon "089F7B8B-B2A5-4AFE-B5C0-19BA573D28AC" at bounding box center [722, 27] width 9 height 9
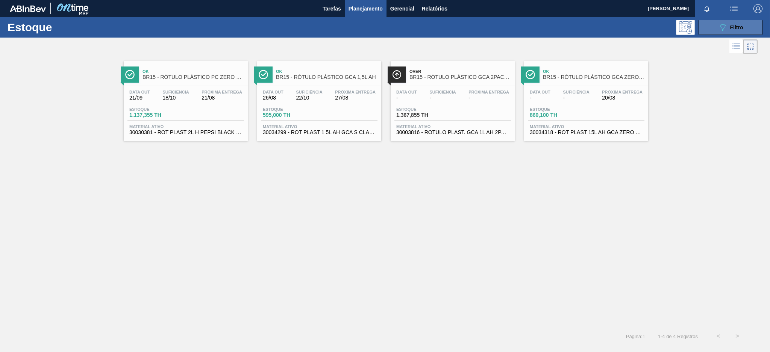
click at [717, 29] on button "089F7B8B-B2A5-4AFE-B5C0-19BA573D28AC Filtro" at bounding box center [731, 27] width 64 height 15
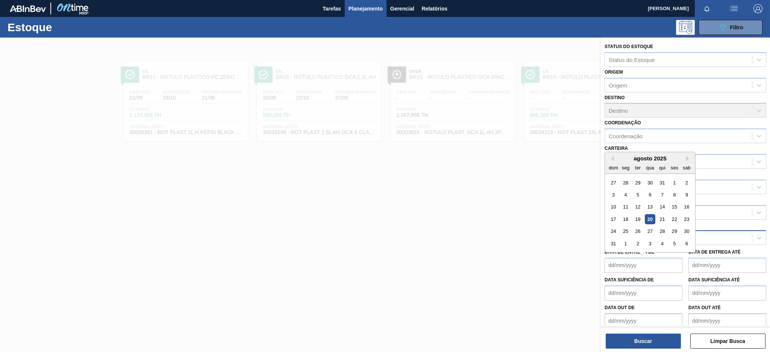
click at [619, 265] on de "Data de Entrega de" at bounding box center [644, 265] width 78 height 15
click at [726, 238] on div "Material ativo" at bounding box center [678, 238] width 147 height 11
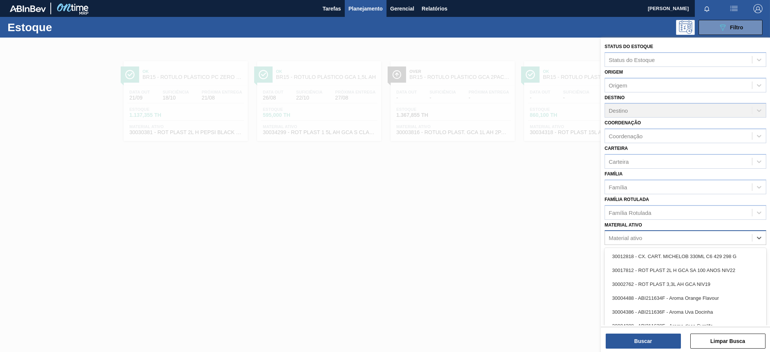
click at [701, 238] on div "Material ativo" at bounding box center [678, 238] width 147 height 11
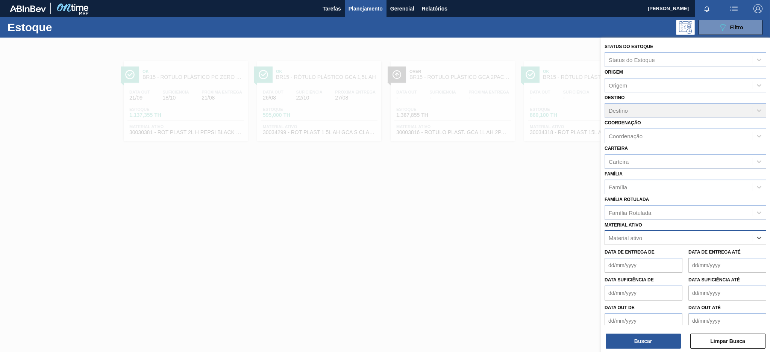
paste ativo "30003102"
type ativo "30003102"
click at [697, 257] on div "30003102 - CORANTE CARAMELO PARA BLACK;25KG" at bounding box center [686, 257] width 162 height 14
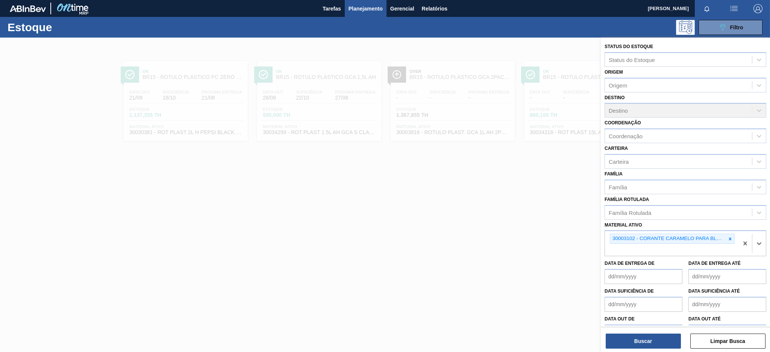
paste ativo "30003579"
type ativo "30003579"
click at [663, 264] on div "30003579 - CITRATO DE SODIO" at bounding box center [686, 268] width 162 height 14
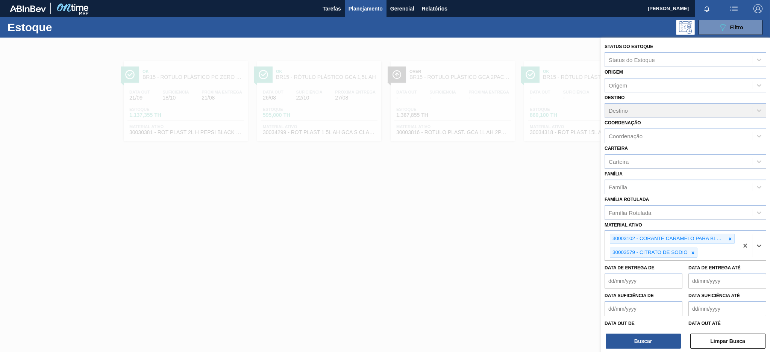
paste ativo "30009649"
type ativo "30009649"
click at [660, 268] on div "30009649 - ACIDO CÍTRICO ANIDRO" at bounding box center [686, 273] width 162 height 14
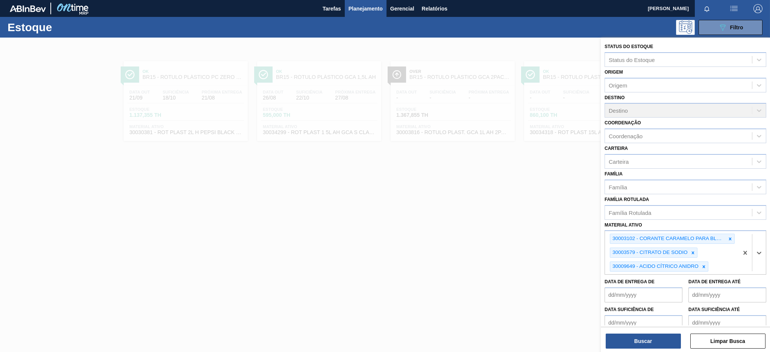
paste ativo "30009650"
type ativo "30009650"
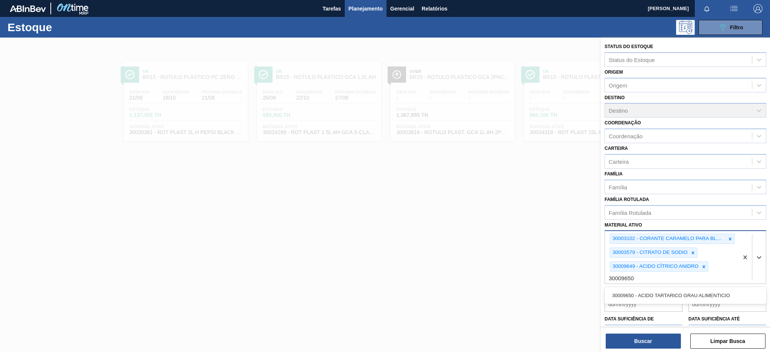
click at [686, 294] on div "30009650 - ACIDO TARTARICO GRAU ALIMENTICIO" at bounding box center [686, 296] width 162 height 14
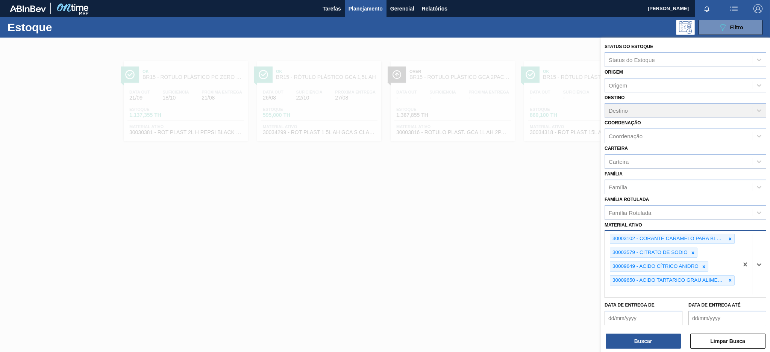
paste ativo "30009658"
type ativo "30009658"
click at [693, 306] on div "30009658 - ACIDO MALICO;P/ALIMENTOS;99-100,5PCT" at bounding box center [686, 310] width 162 height 14
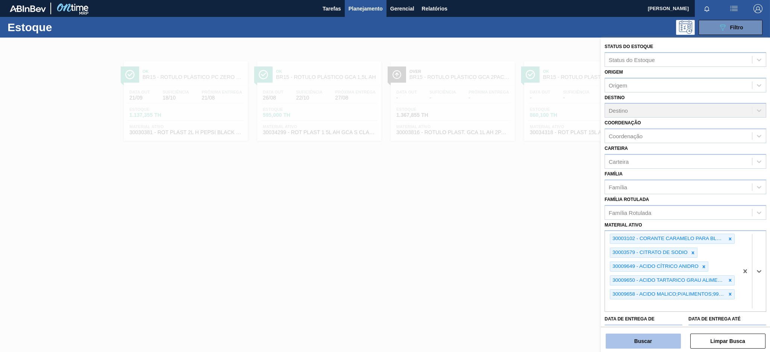
click at [662, 348] on button "Buscar" at bounding box center [643, 341] width 75 height 15
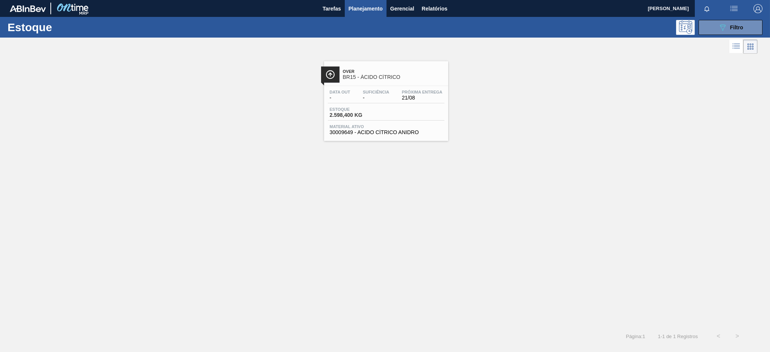
click at [376, 90] on span "Suficiência" at bounding box center [376, 92] width 26 height 5
